Goal: Find specific page/section: Find specific page/section

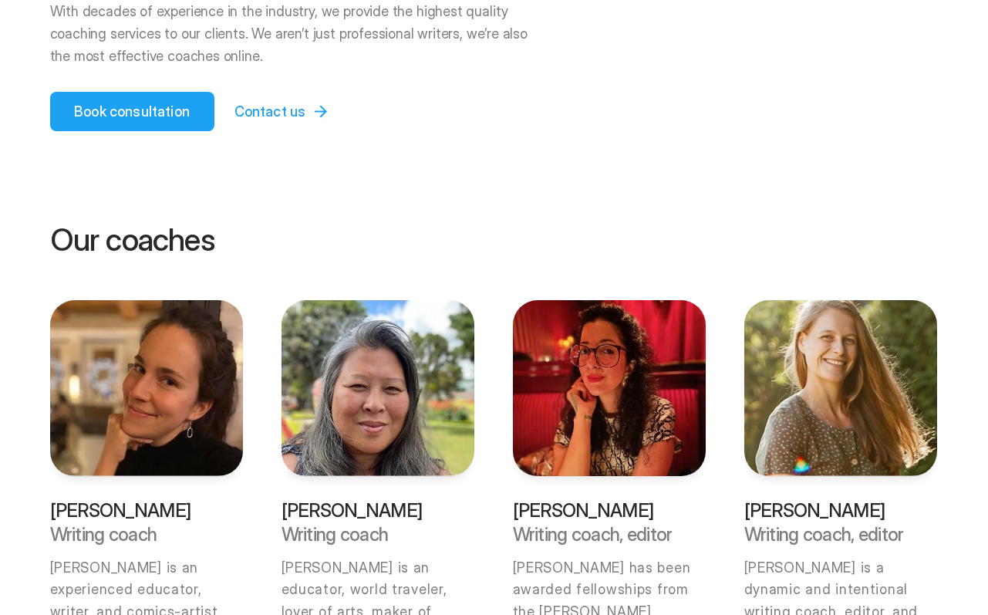
scroll to position [416, 0]
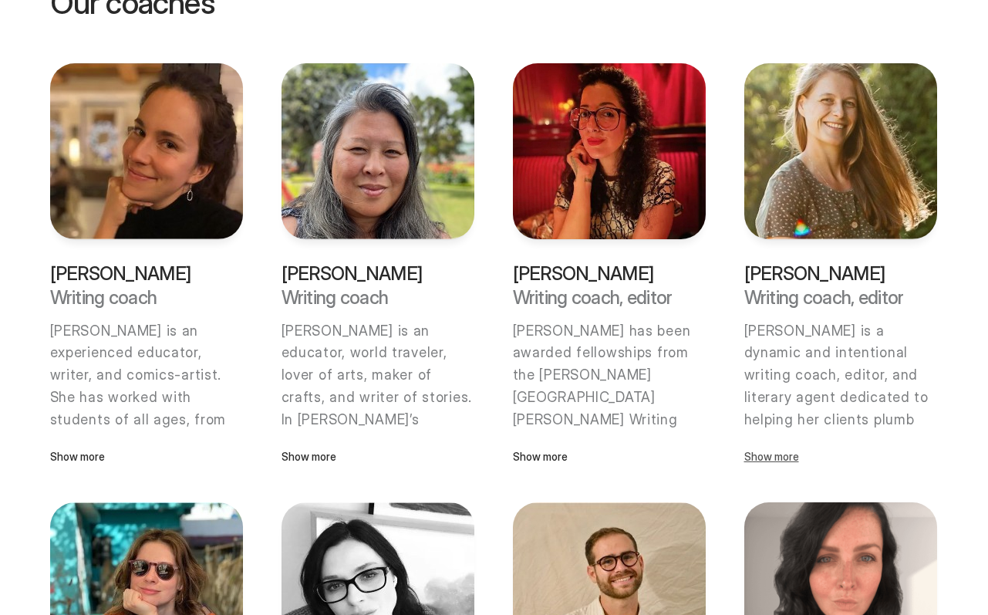
click at [778, 461] on p "Show more" at bounding box center [840, 456] width 193 height 17
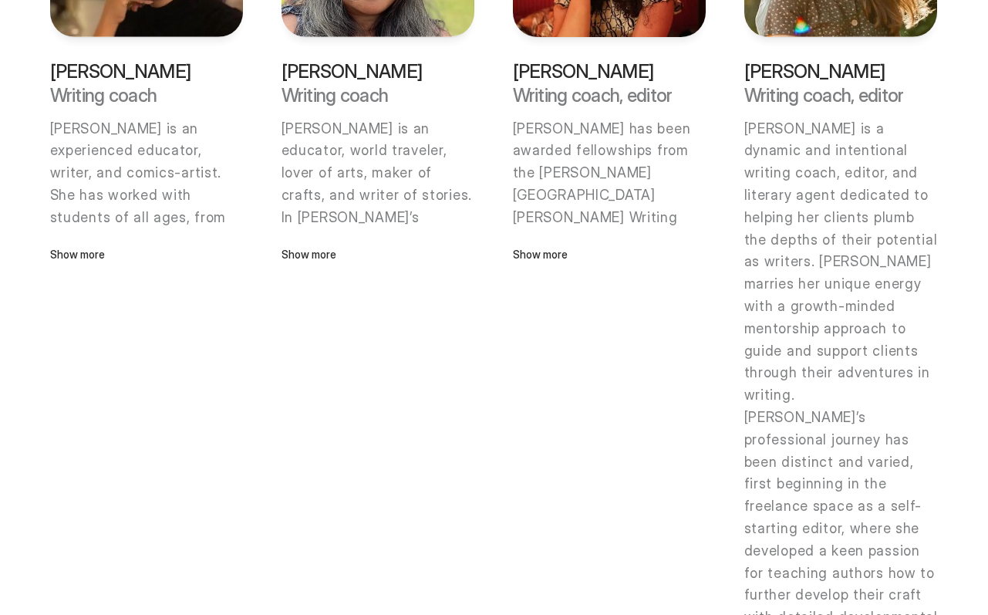
scroll to position [563, 0]
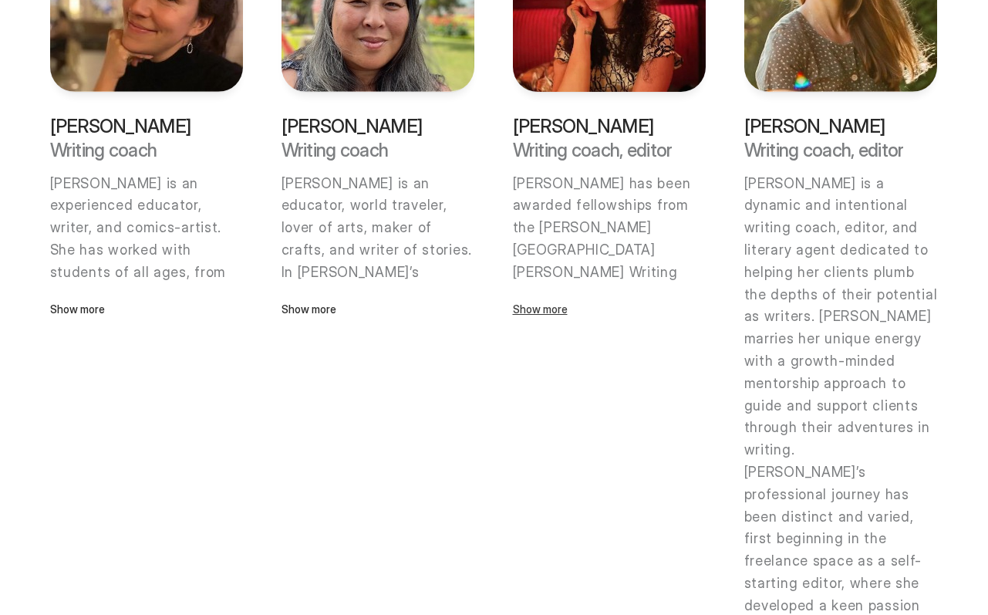
click at [554, 316] on p "Show more" at bounding box center [609, 309] width 193 height 17
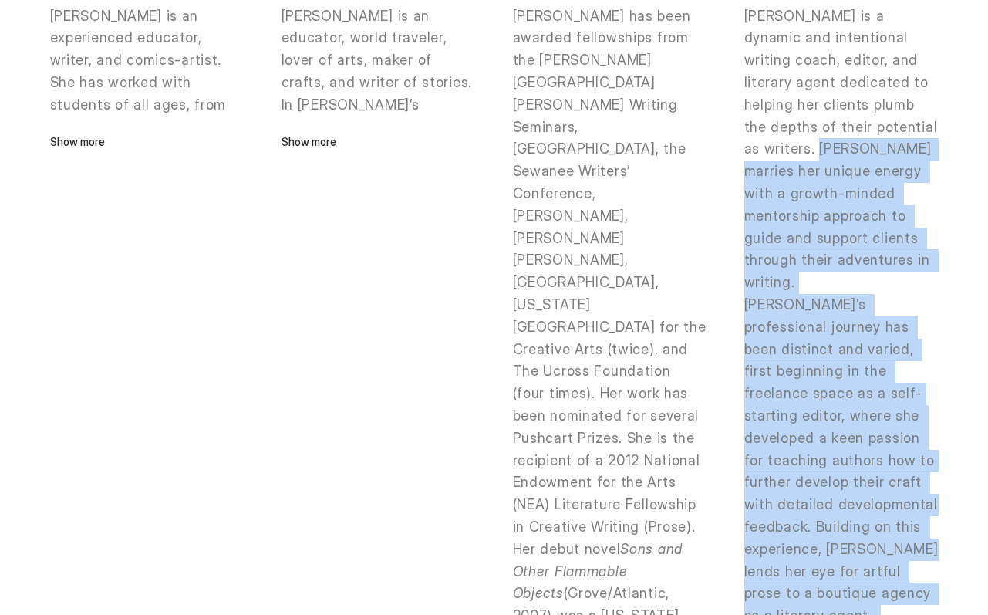
scroll to position [630, 0]
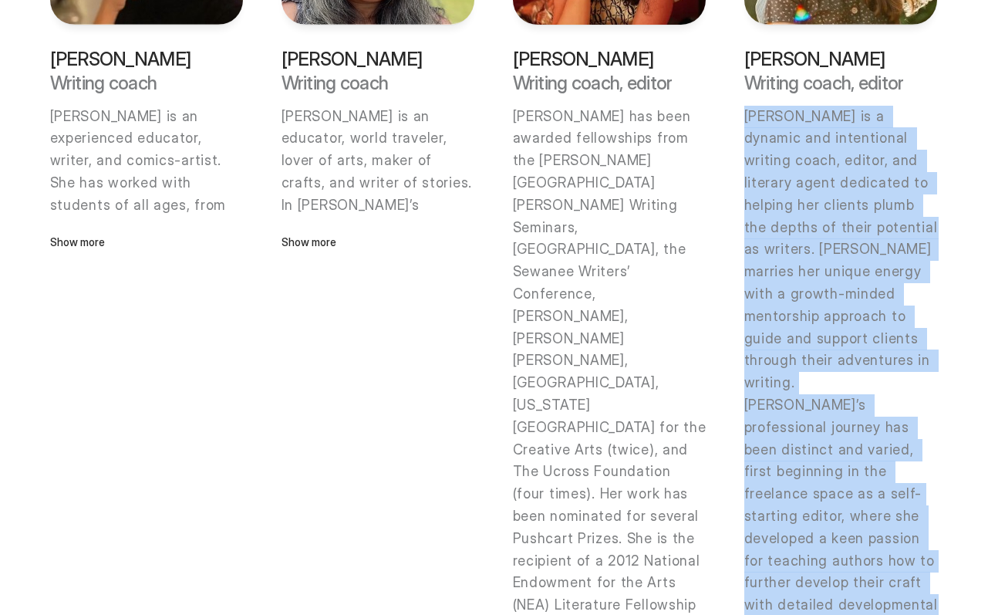
drag, startPoint x: 852, startPoint y: 370, endPoint x: 736, endPoint y: 123, distance: 273.2
copy div "Loremi Dolors am c adipisc eli seddoeiusmo tempori utlab, etdolo, mag aliquaen …"
click at [799, 185] on p "[PERSON_NAME] is a dynamic and intentional writing coach, editor, and literary …" at bounding box center [841, 250] width 194 height 288
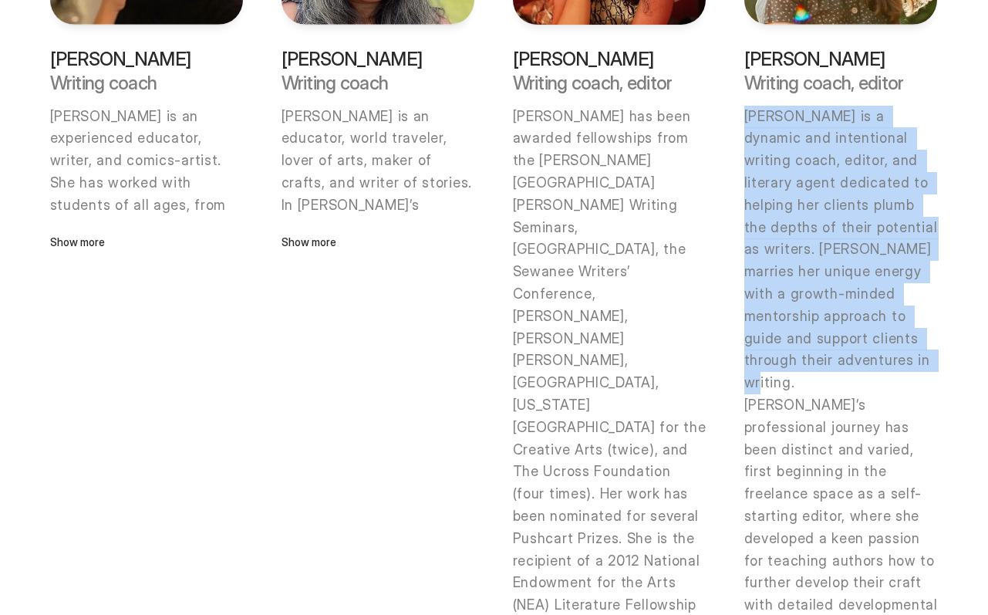
drag, startPoint x: 798, startPoint y: 361, endPoint x: 746, endPoint y: 104, distance: 261.9
copy p "[PERSON_NAME] is a dynamic and intentional writing coach, editor, and literary …"
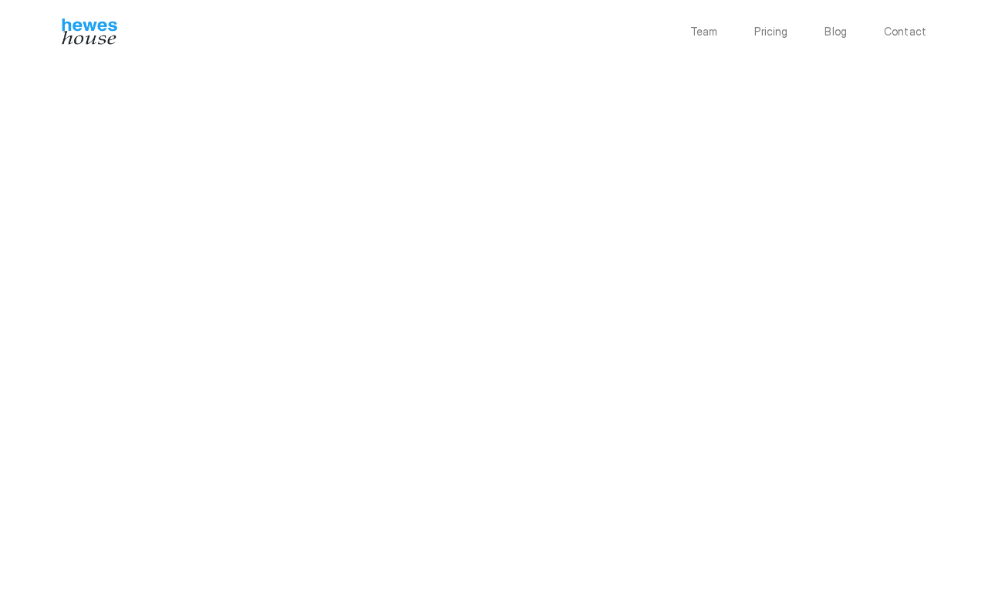
click at [35, 451] on div "[PERSON_NAME] House LLC [STREET_ADDRESS][US_STATE] Privacy Policy" at bounding box center [494, 506] width 987 height 898
